Goal: Task Accomplishment & Management: Manage account settings

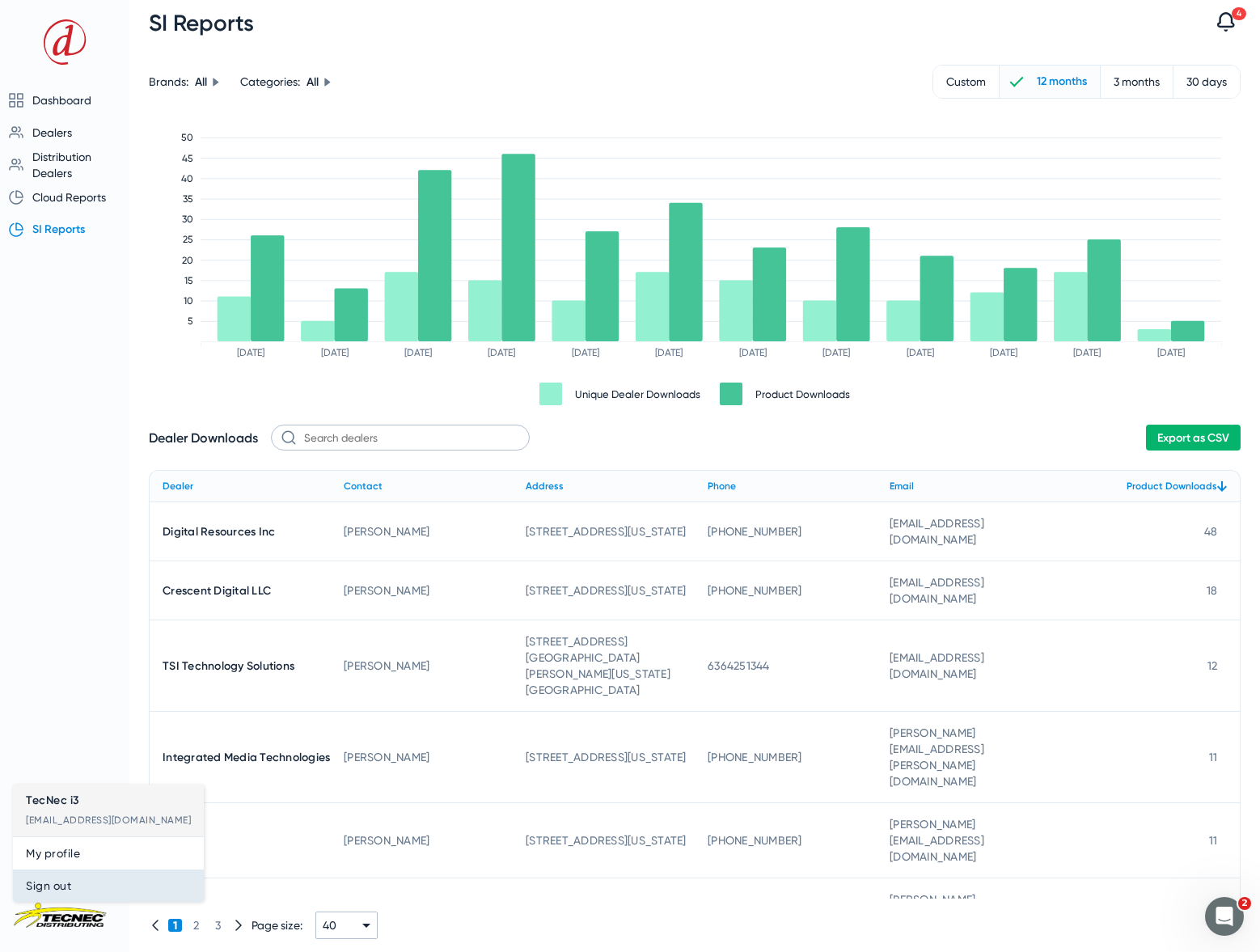
click at [59, 884] on span "Sign out" at bounding box center [108, 885] width 165 height 20
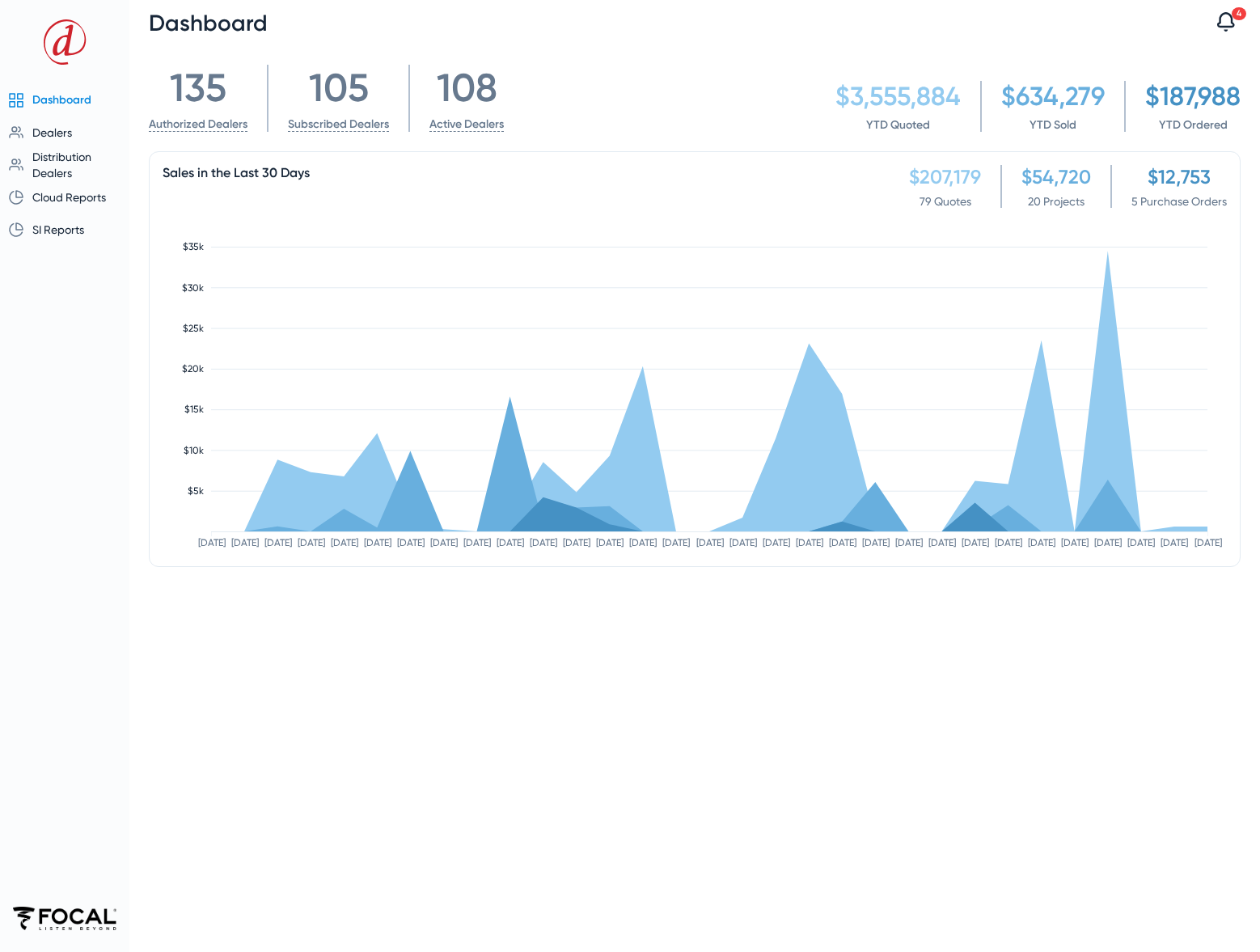
click at [1040, 652] on div "135 Authorized Dealers 105 Subscribed Dealers 108 Active Dealers $3,555,884 YTD…" at bounding box center [695, 499] width 1091 height 868
